Goal: Use online tool/utility: Utilize a website feature to perform a specific function

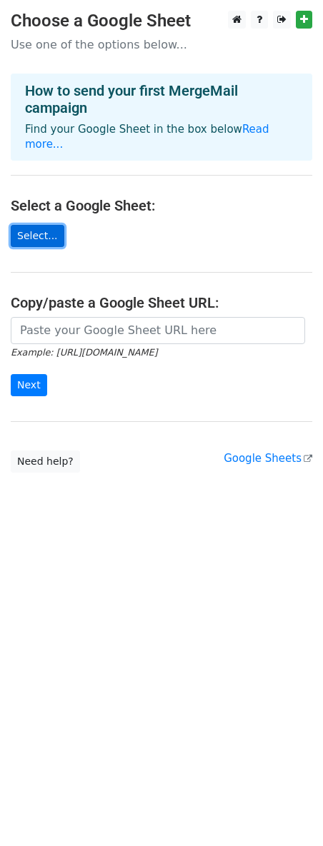
click at [46, 225] on link "Select..." at bounding box center [38, 236] width 54 height 22
click at [35, 225] on link "Select..." at bounding box center [38, 236] width 54 height 22
